Goal: Transaction & Acquisition: Purchase product/service

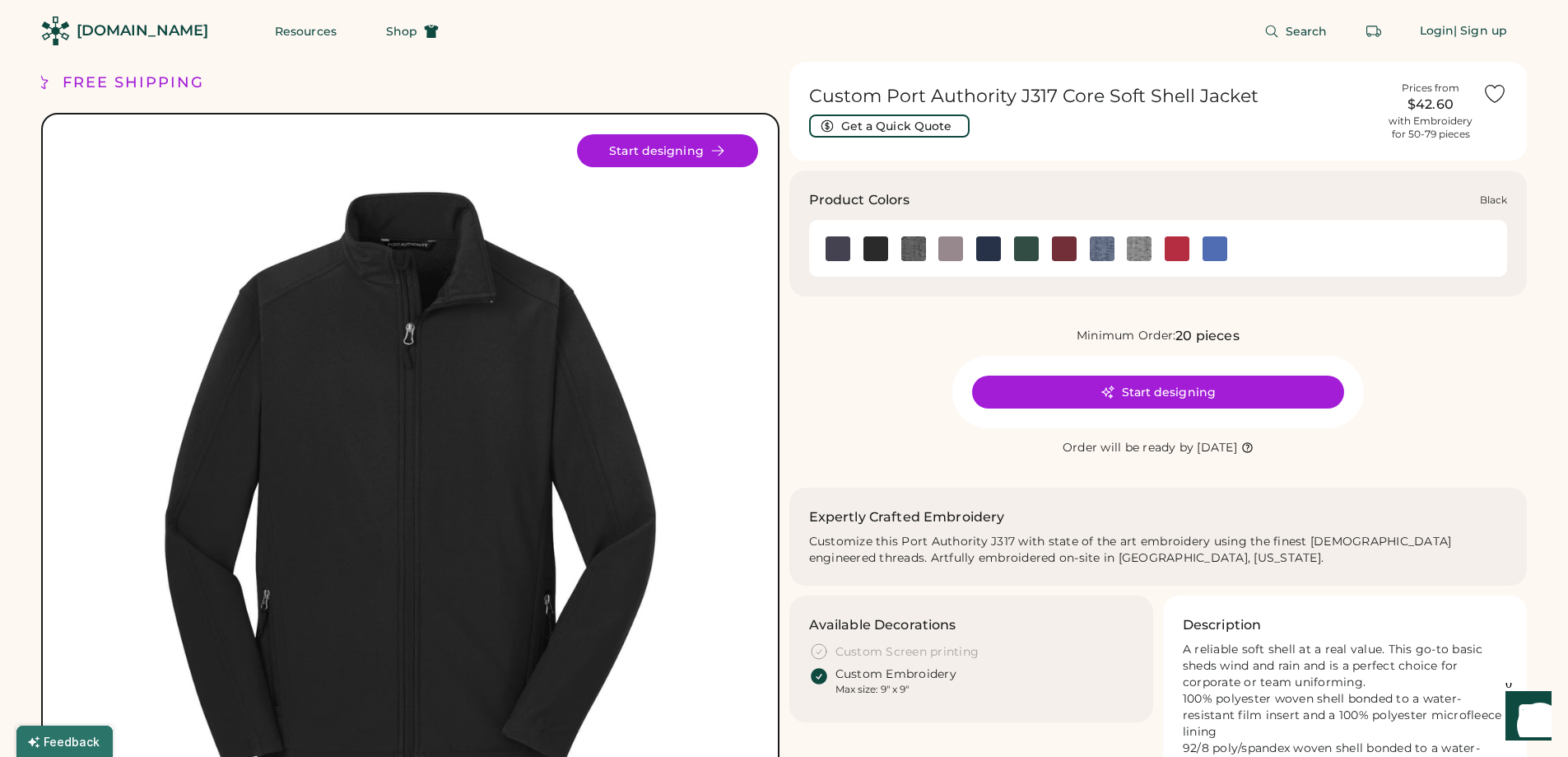
click at [871, 251] on img at bounding box center [876, 249] width 24 height 24
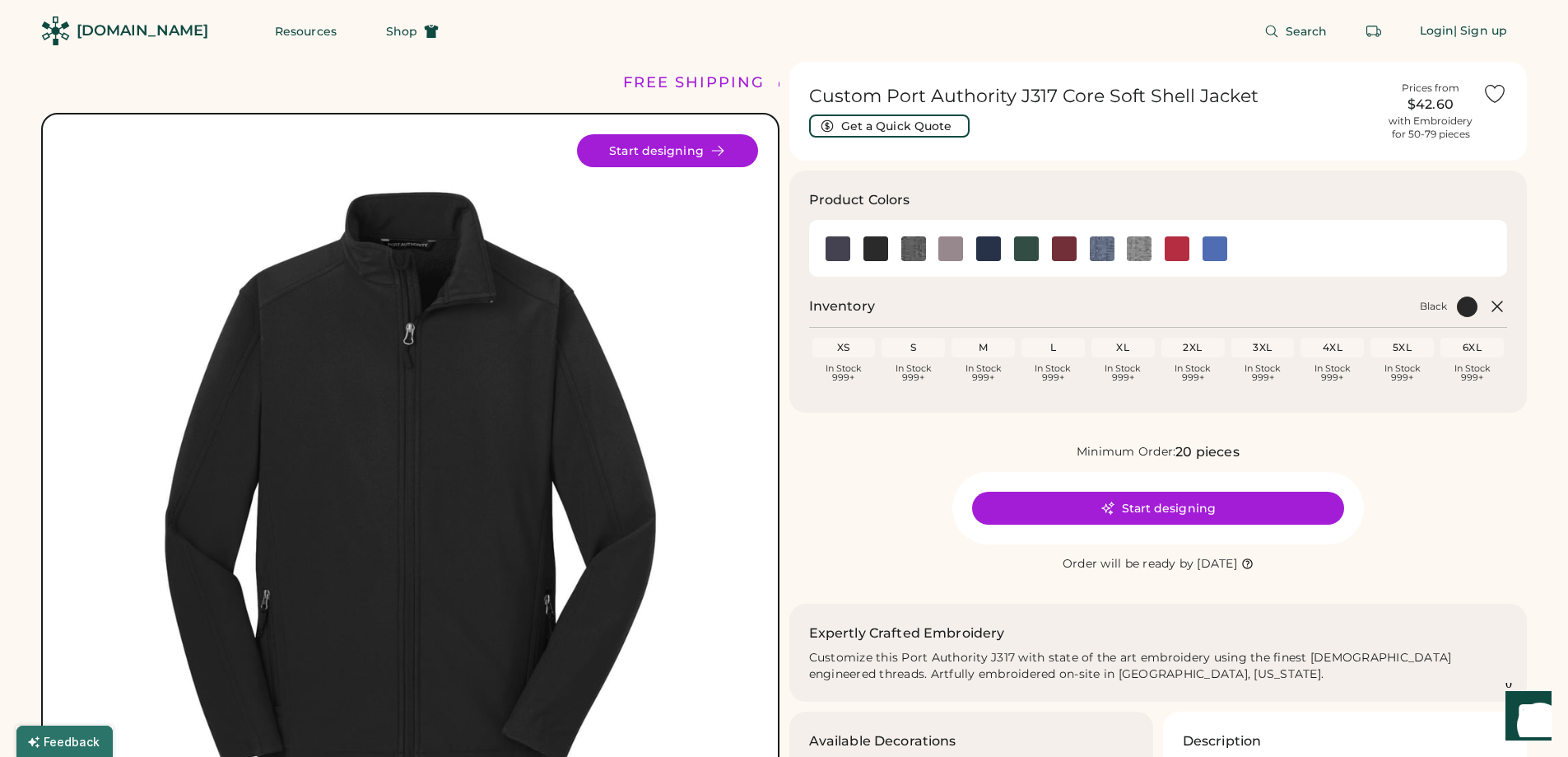
click at [1191, 361] on div "2XL In Stock 999+" at bounding box center [1192, 360] width 63 height 45
click at [1192, 358] on div "2XL In Stock 999+" at bounding box center [1192, 360] width 63 height 45
click at [1193, 357] on div "2XL" at bounding box center [1192, 347] width 63 height 20
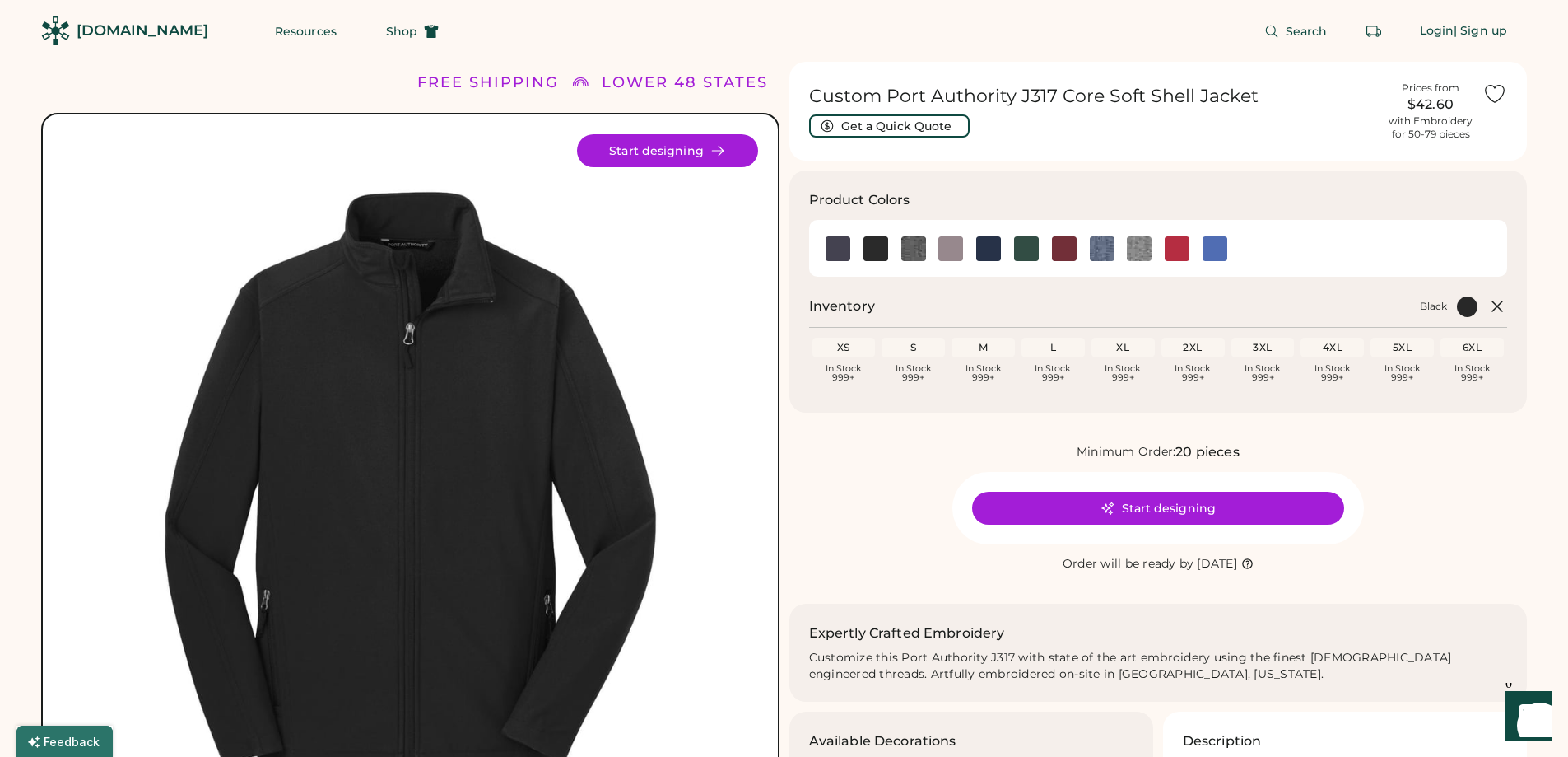
click at [1032, 447] on div "Minimum Order: 20 pieces" at bounding box center [1158, 452] width 738 height 20
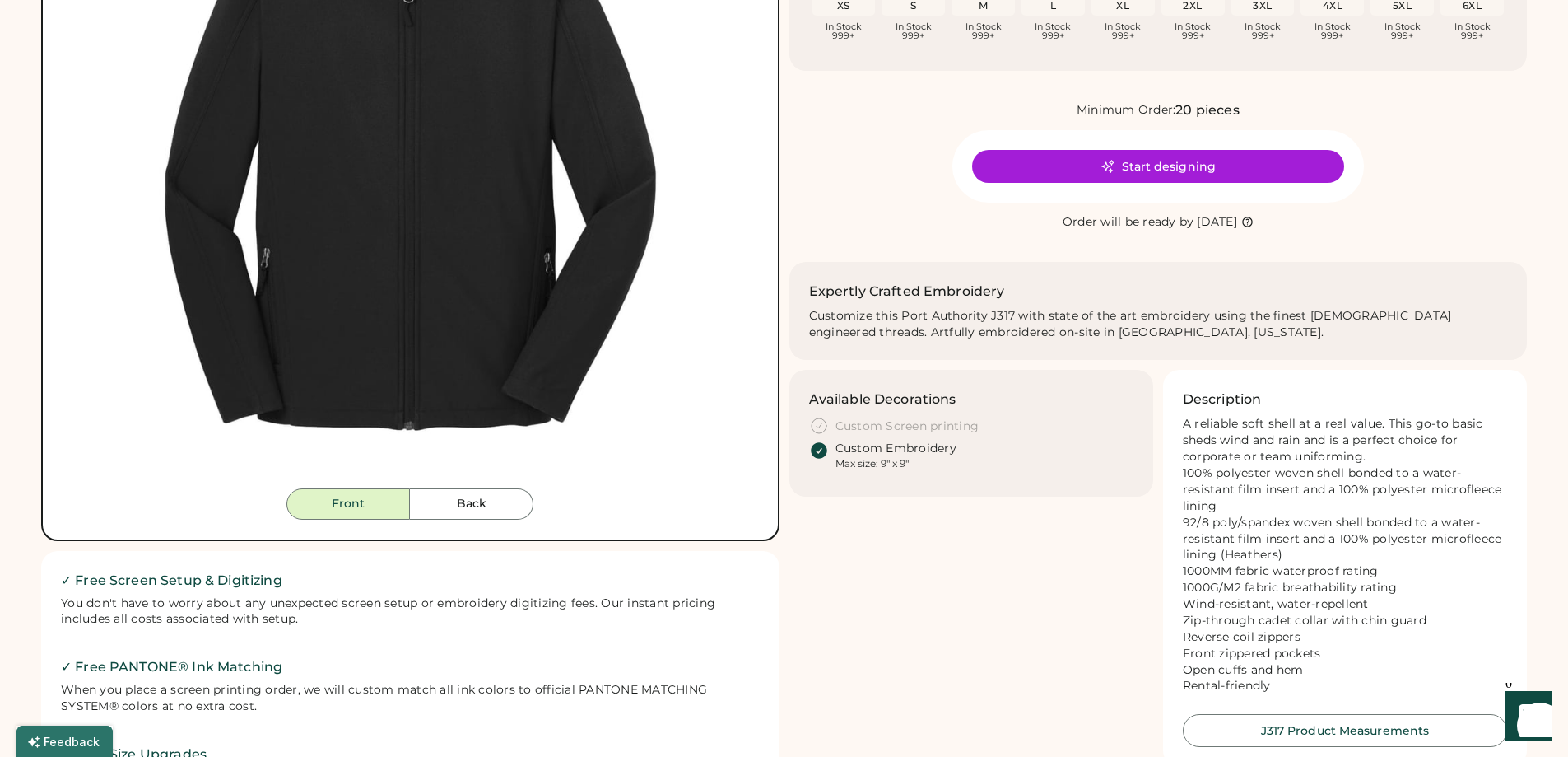
scroll to position [164, 0]
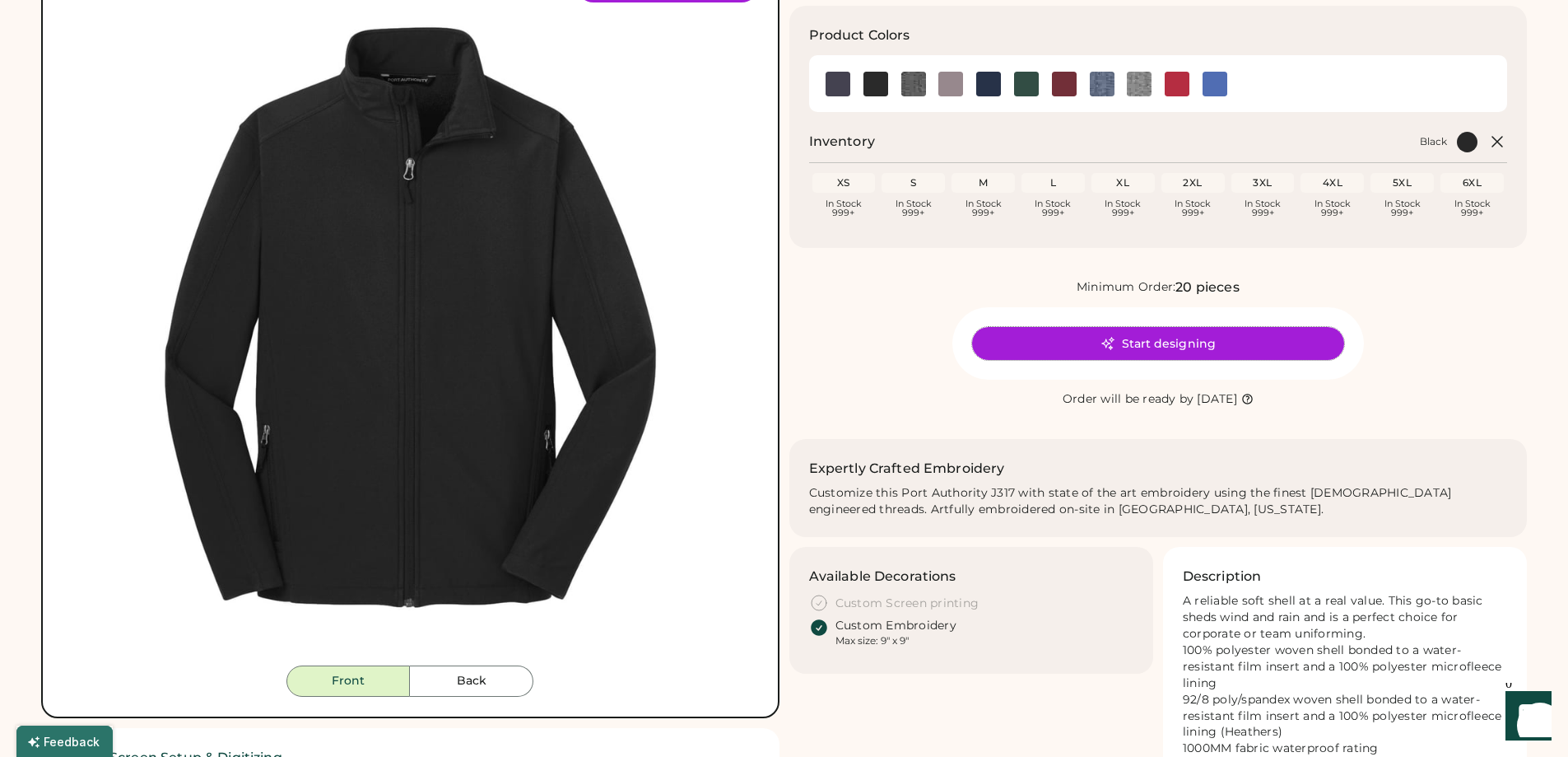
click at [1153, 334] on button "Start designing" at bounding box center [1158, 344] width 372 height 33
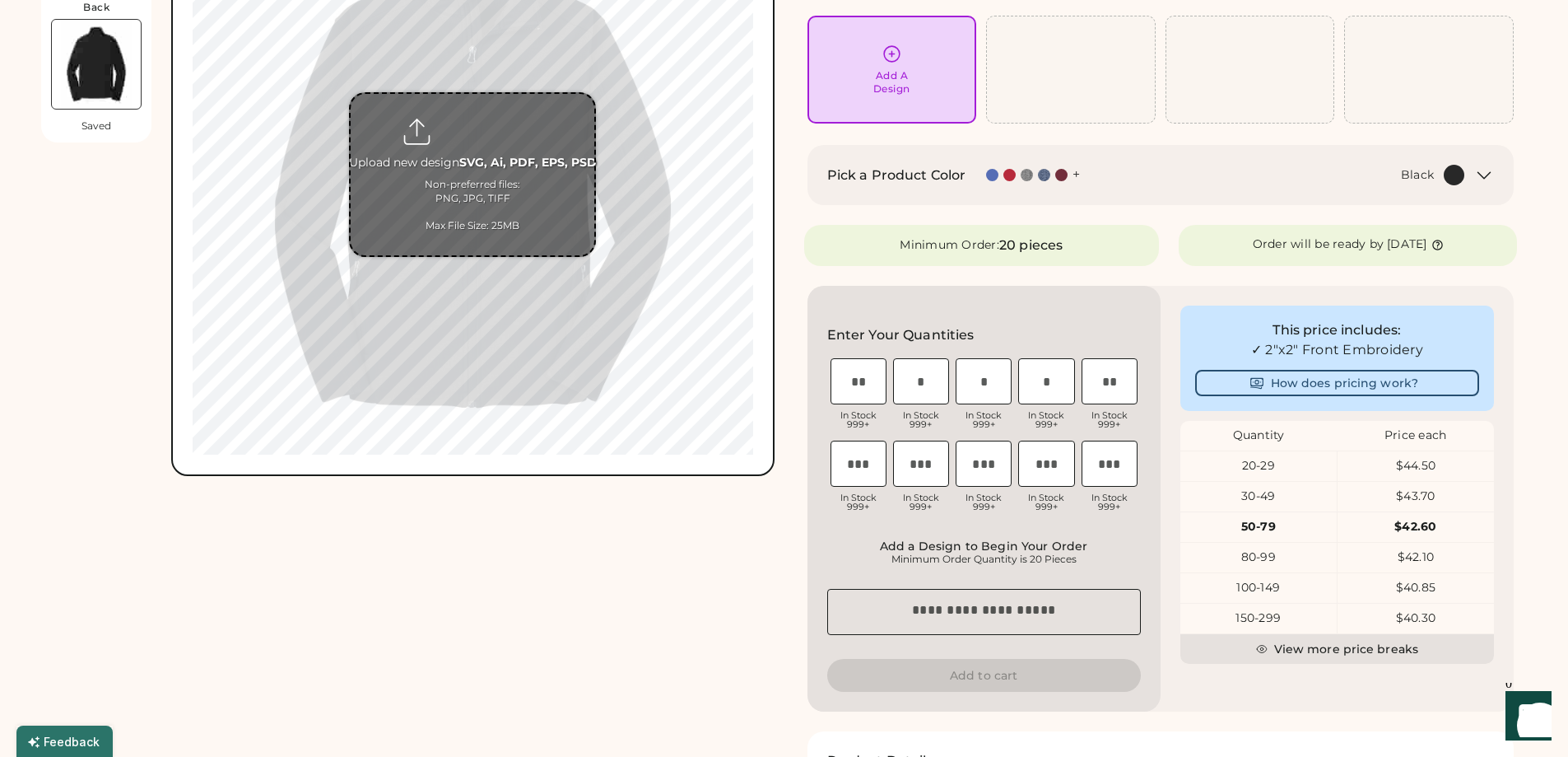
scroll to position [247, 0]
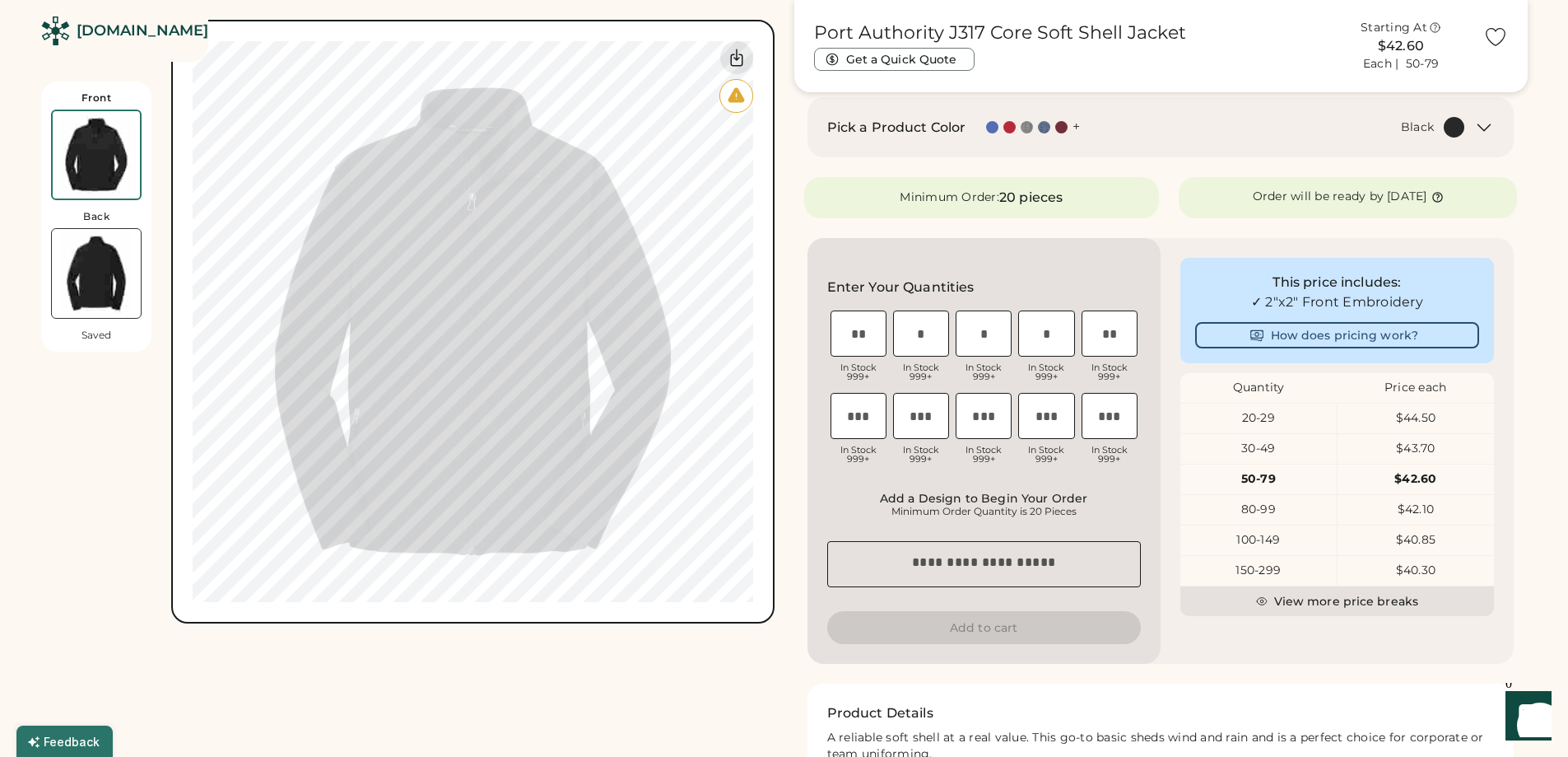
click at [1244, 137] on div "Black" at bounding box center [1282, 127] width 365 height 21
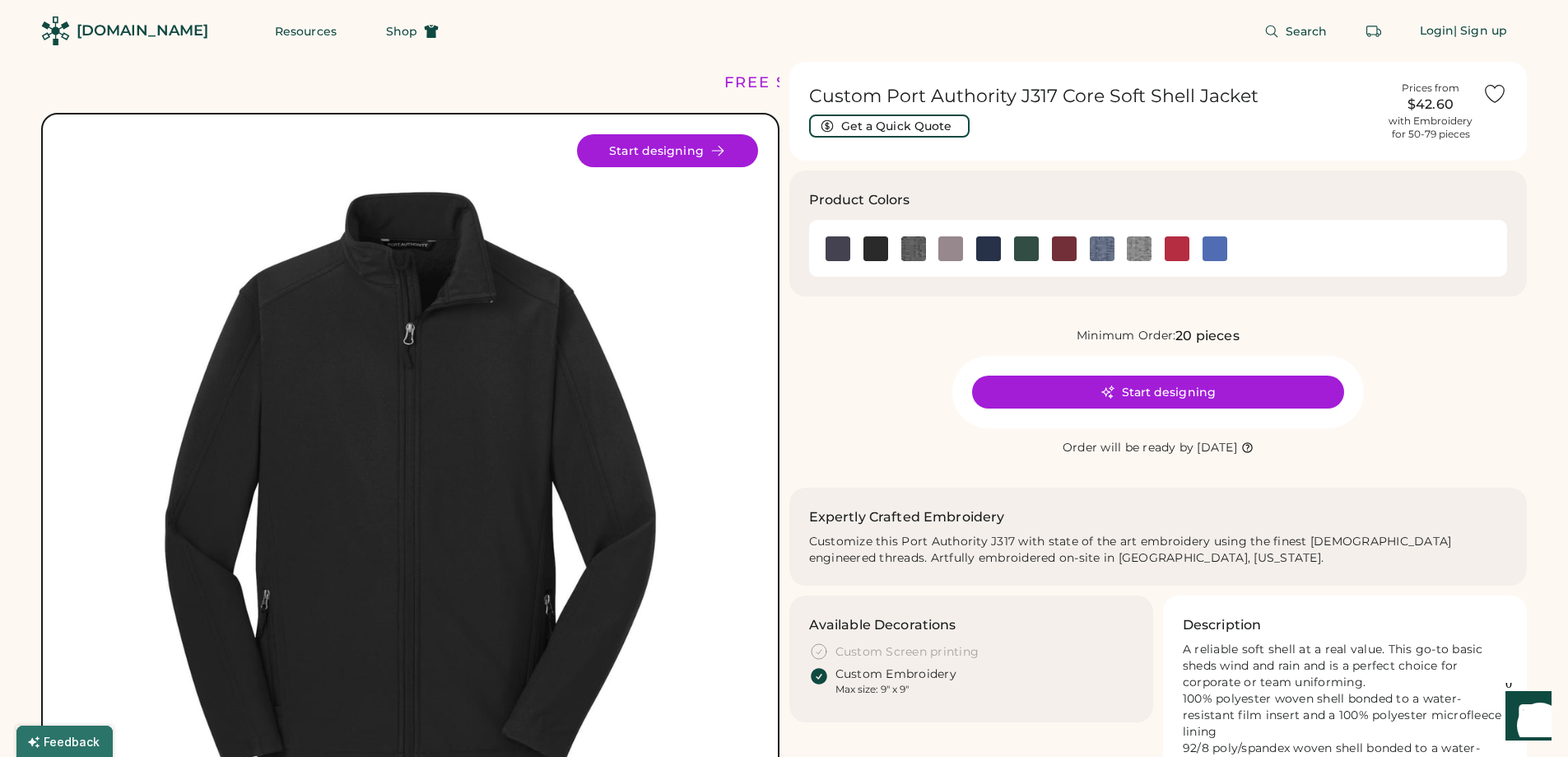
click at [897, 349] on div "Minimum Order: 20 pieces Start designing Order will be ready by Monday, Oct. 27" at bounding box center [1158, 392] width 738 height 131
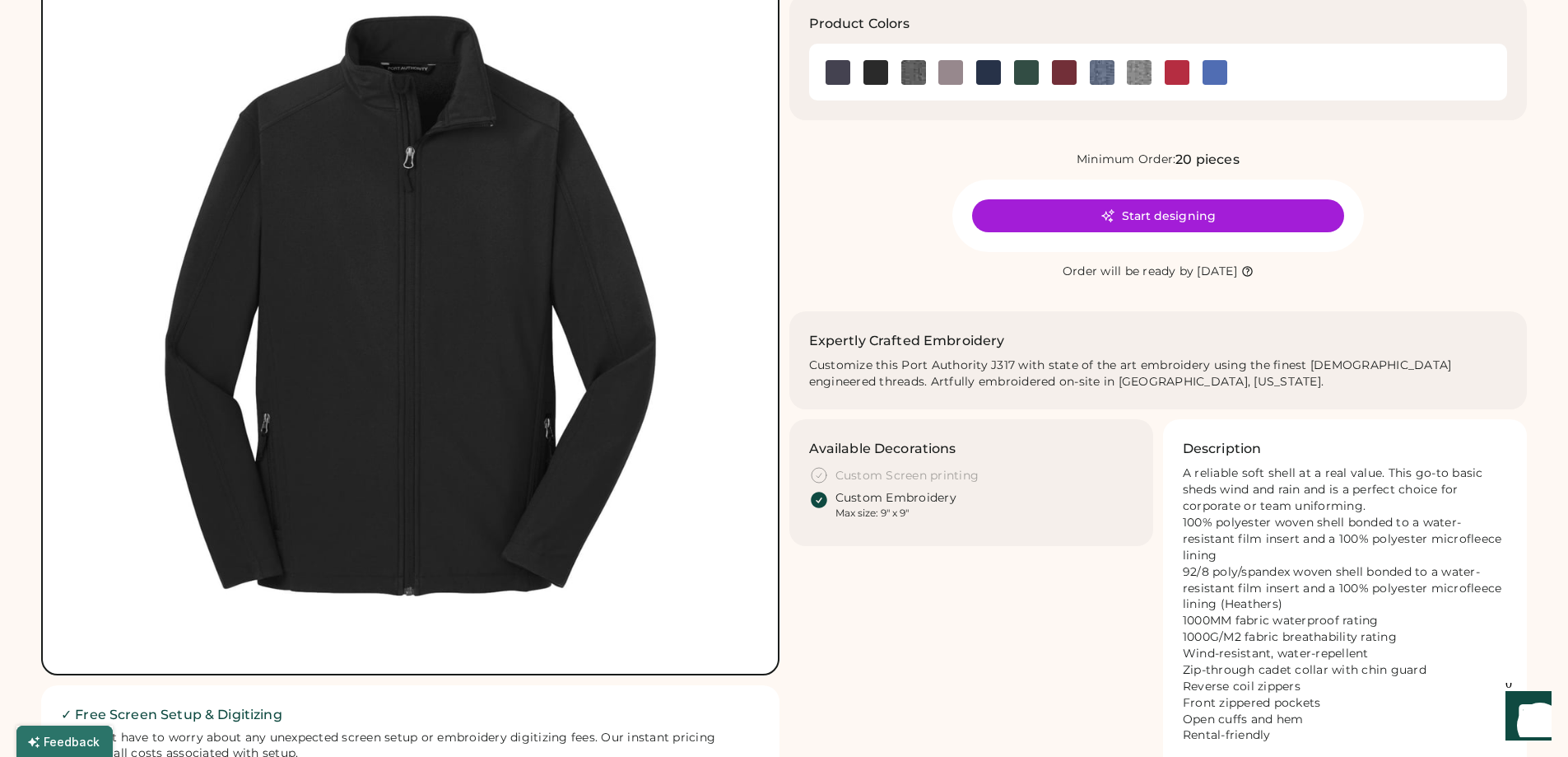
scroll to position [164, 0]
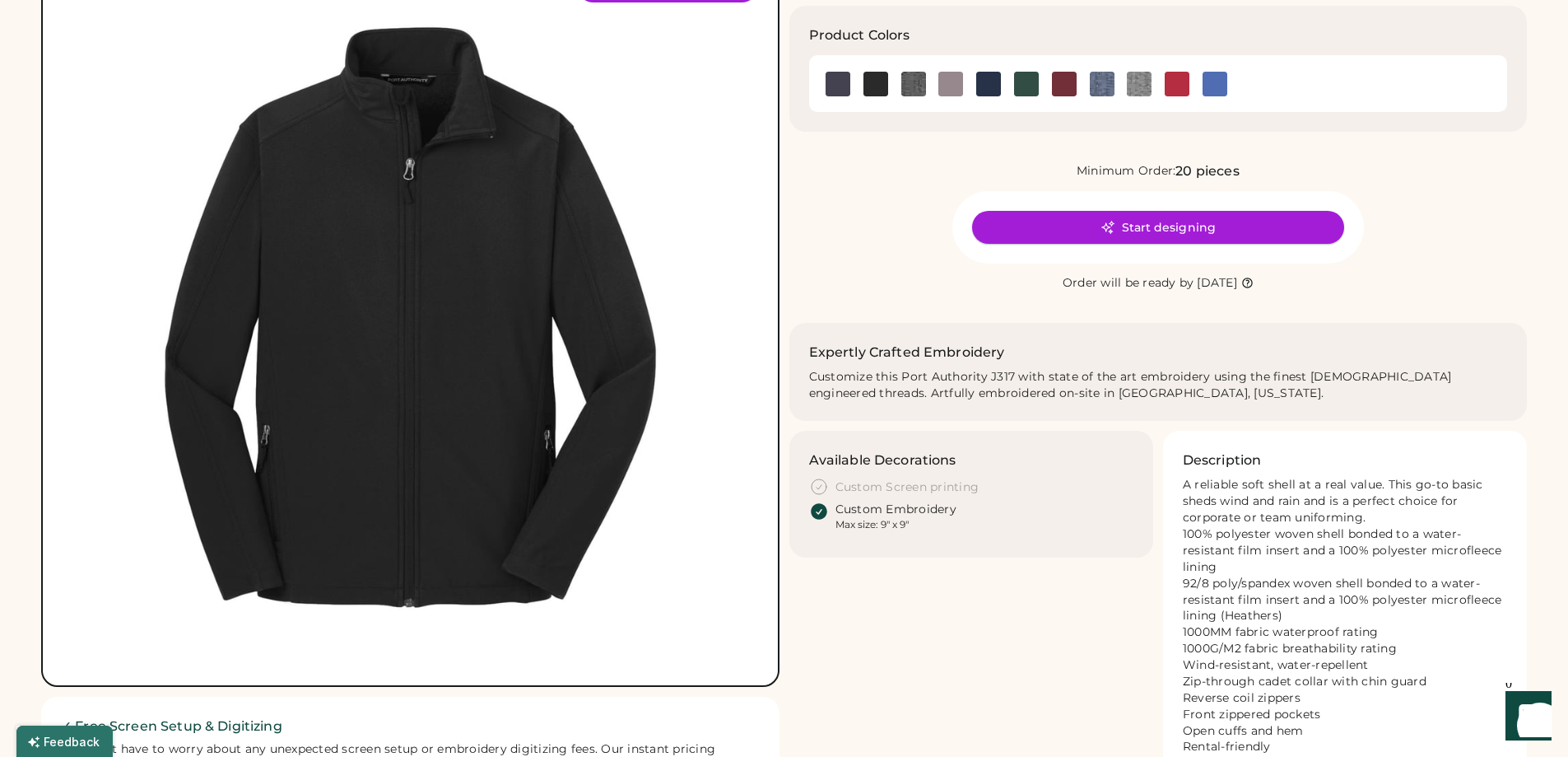
click at [1126, 220] on button "Start designing" at bounding box center [1158, 227] width 372 height 33
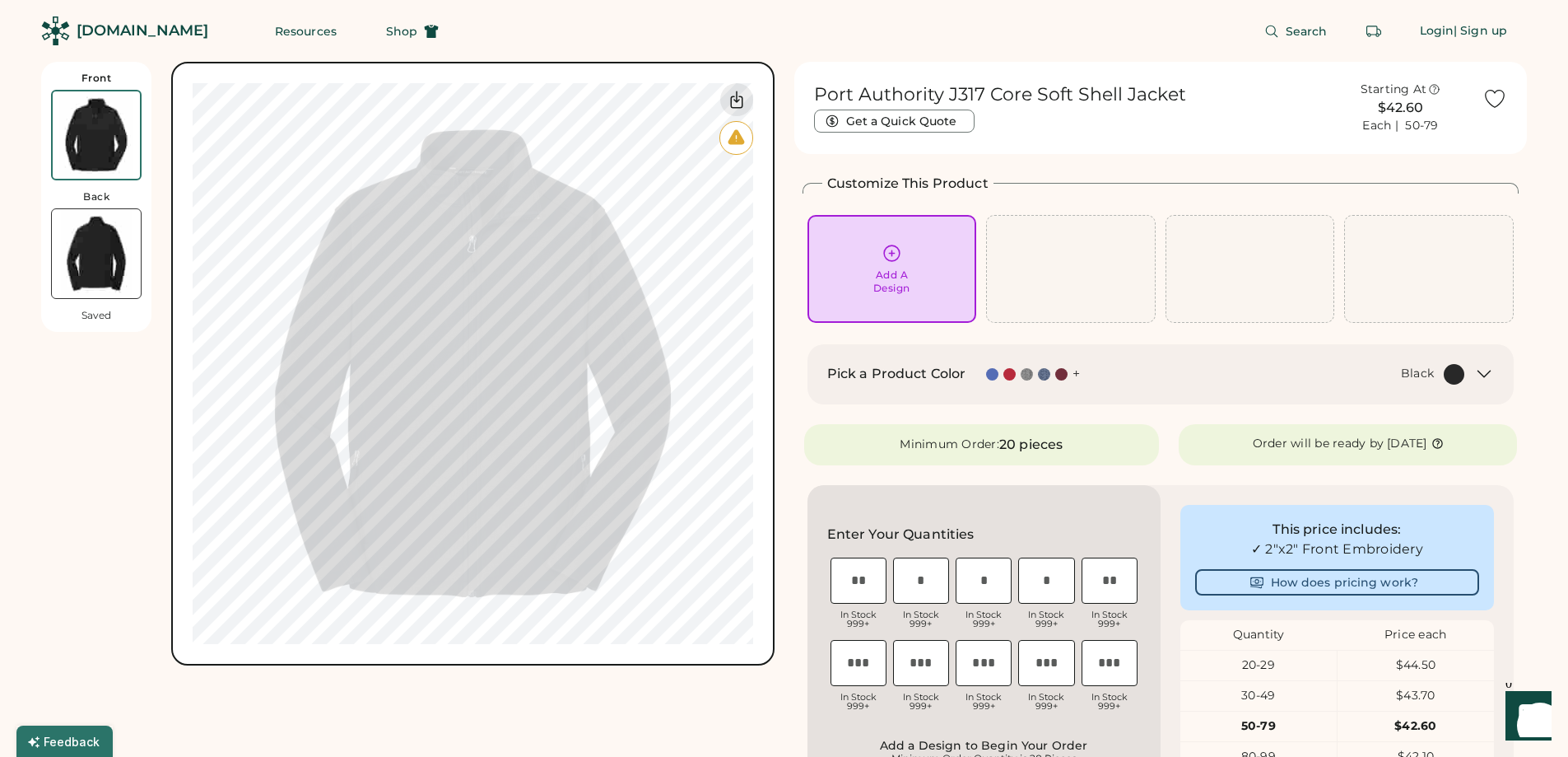
click at [1051, 280] on div at bounding box center [1071, 269] width 170 height 108
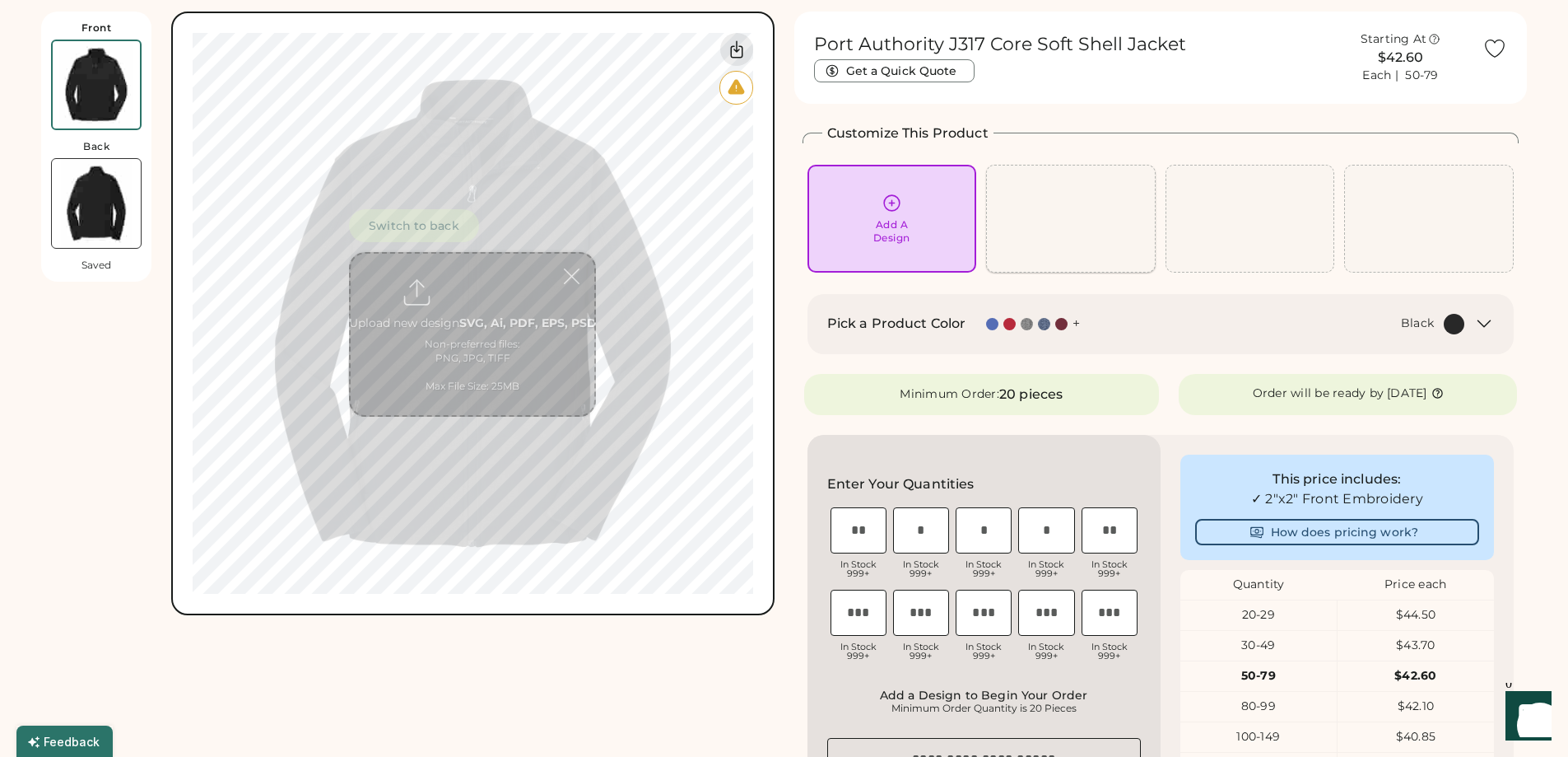
scroll to position [62, 0]
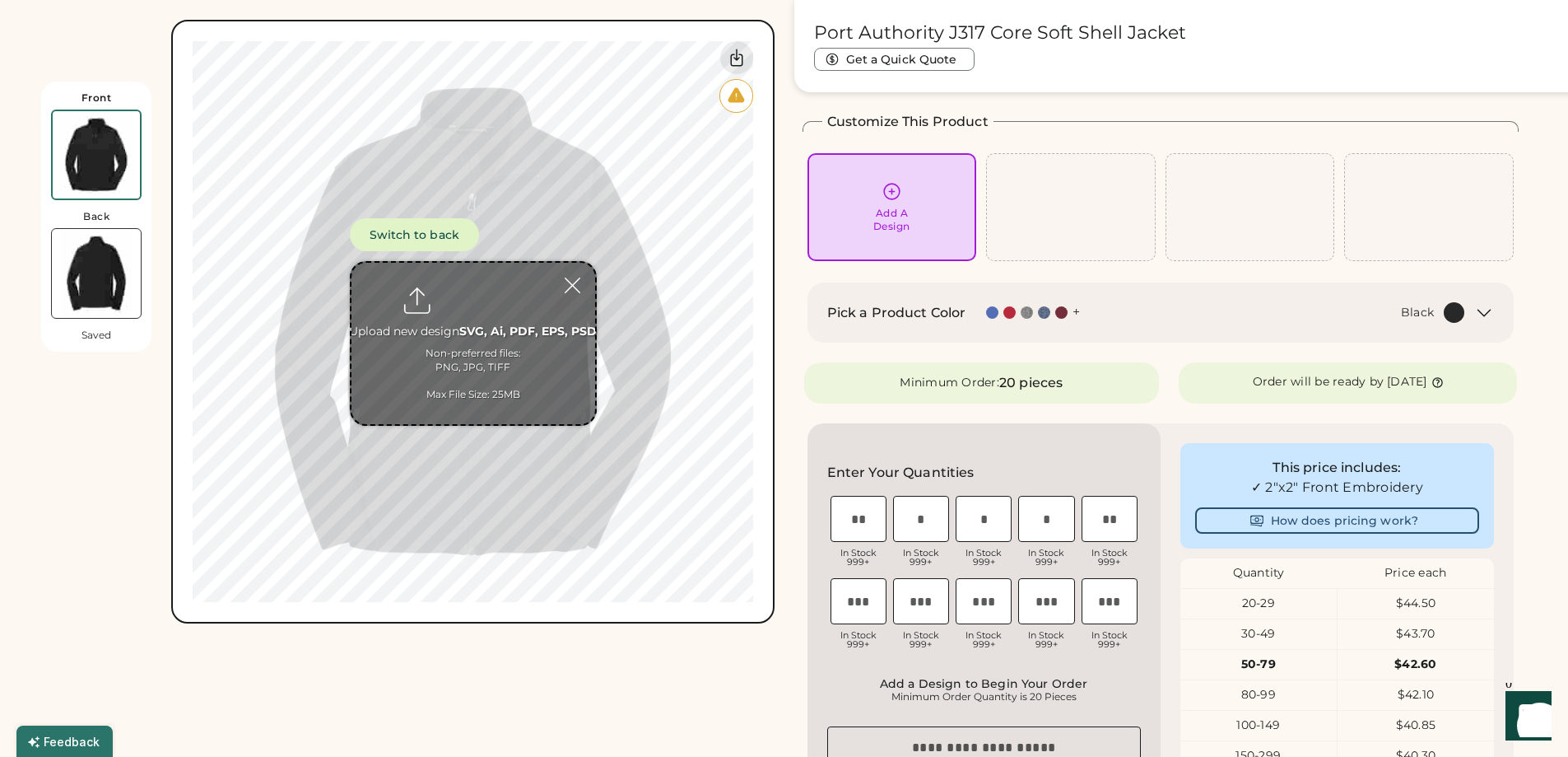
click at [911, 219] on div "Add A Design" at bounding box center [891, 220] width 37 height 26
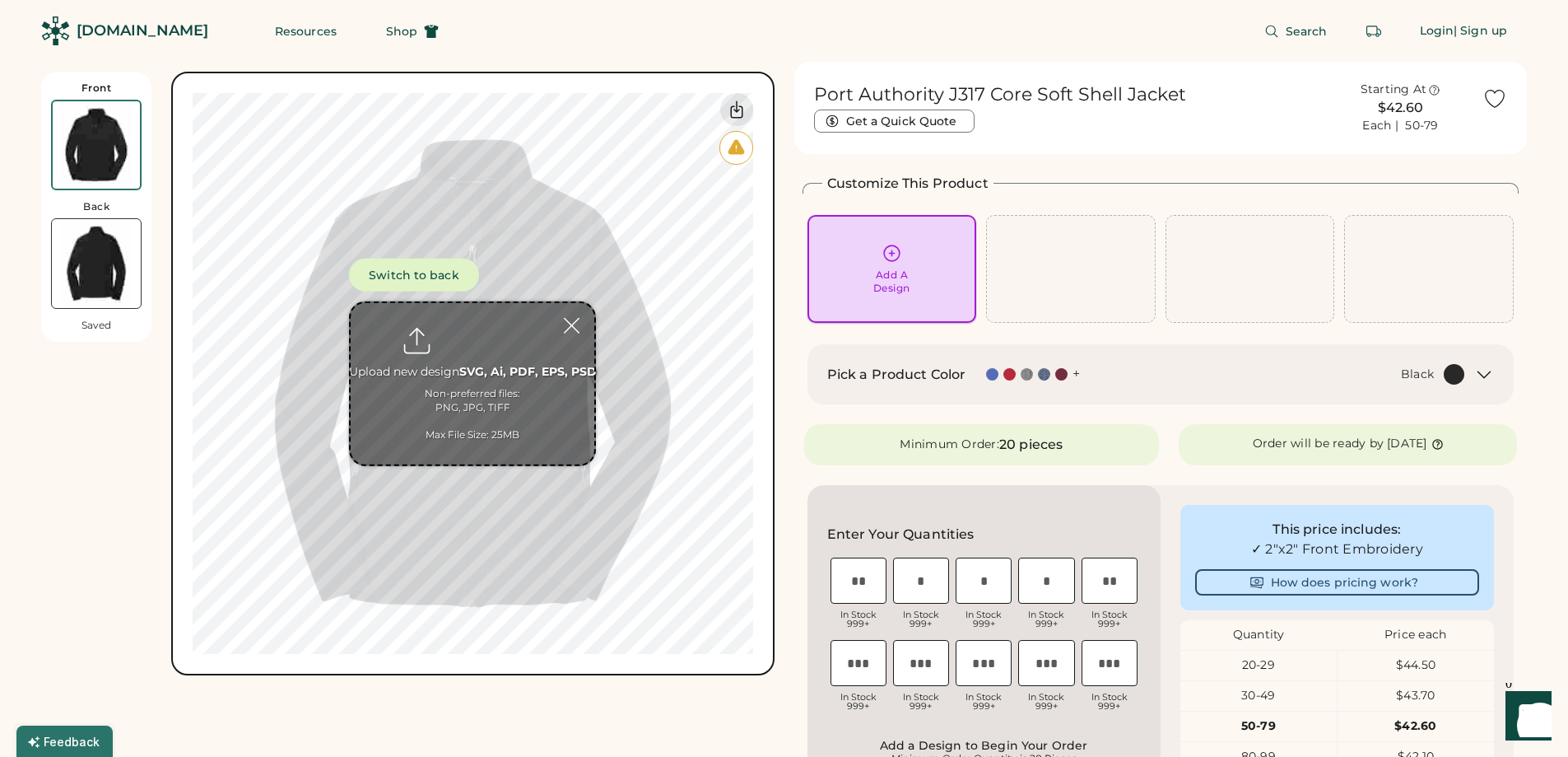
scroll to position [0, 0]
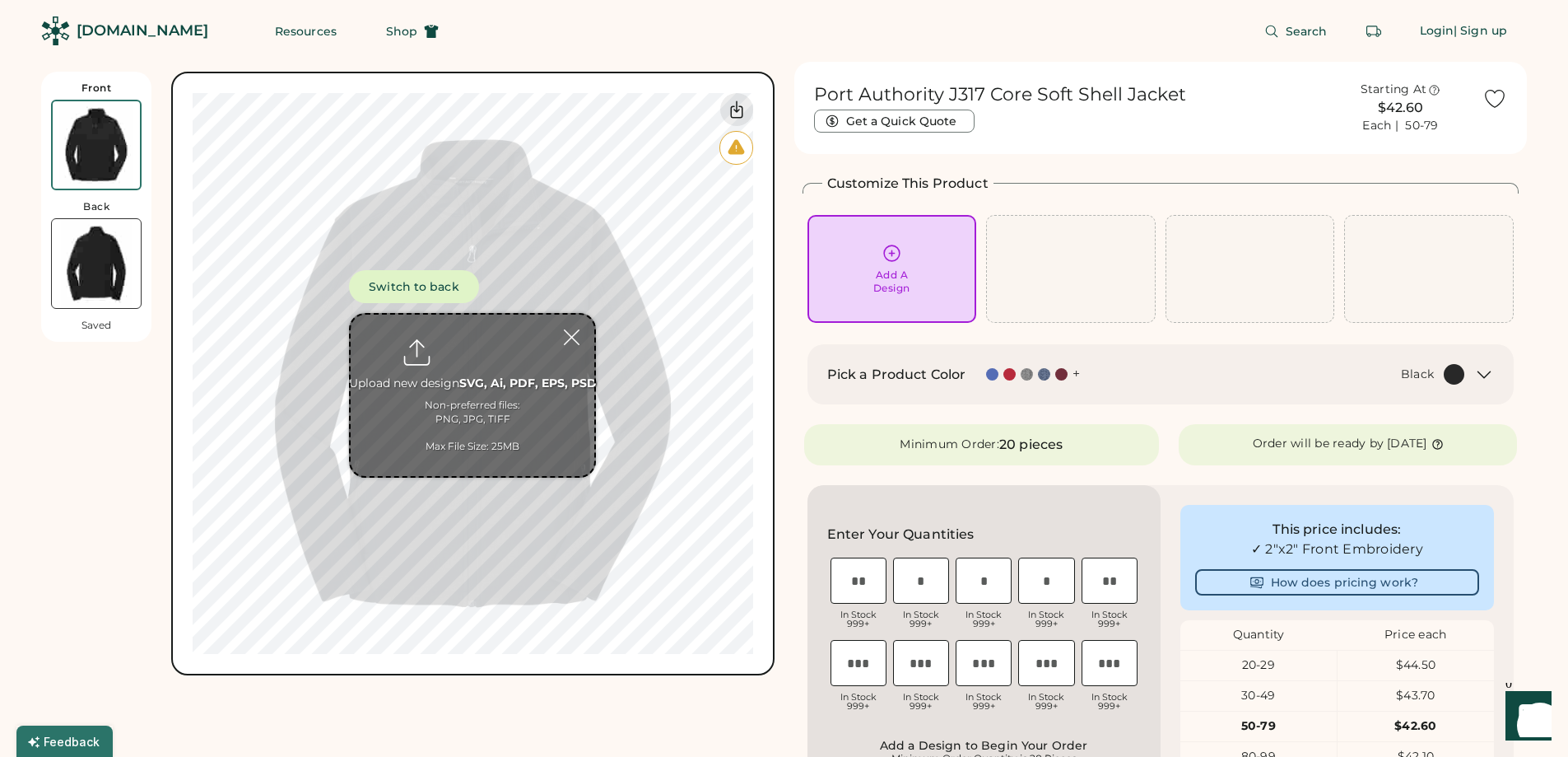
click at [853, 673] on input "input" at bounding box center [858, 662] width 56 height 46
